Goal: Information Seeking & Learning: Learn about a topic

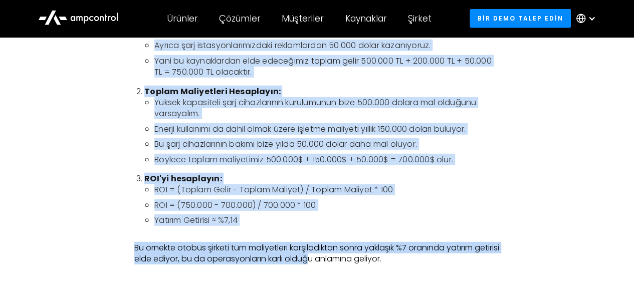
scroll to position [1406, 0]
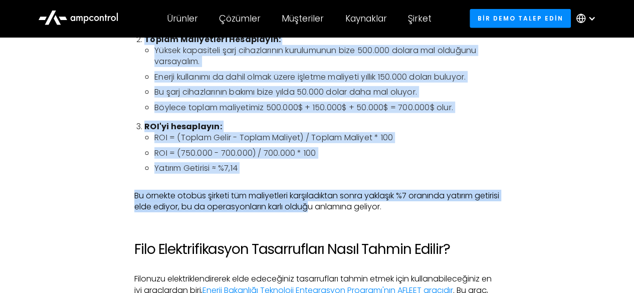
drag, startPoint x: 135, startPoint y: 156, endPoint x: 427, endPoint y: 224, distance: 299.9
copy div "Loremipsum Dolo Sita Consectetura Elitsed Doeiusmo Tempo? Incididunt utla etdo …"
